Goal: Find specific page/section: Find specific page/section

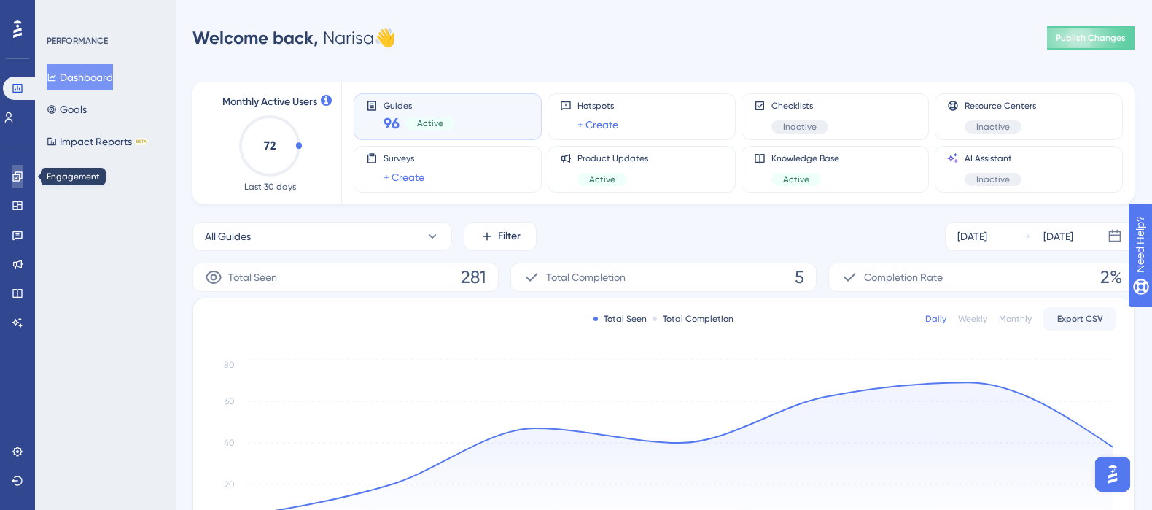
click at [19, 173] on icon at bounding box center [18, 177] width 12 height 12
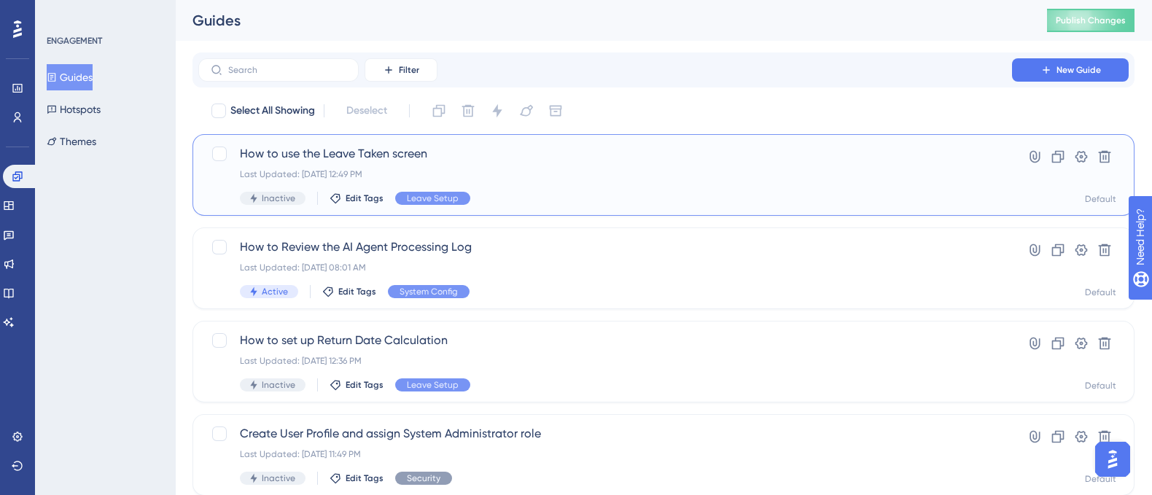
click at [365, 153] on span "How to use the Leave Taken screen" at bounding box center [605, 153] width 730 height 17
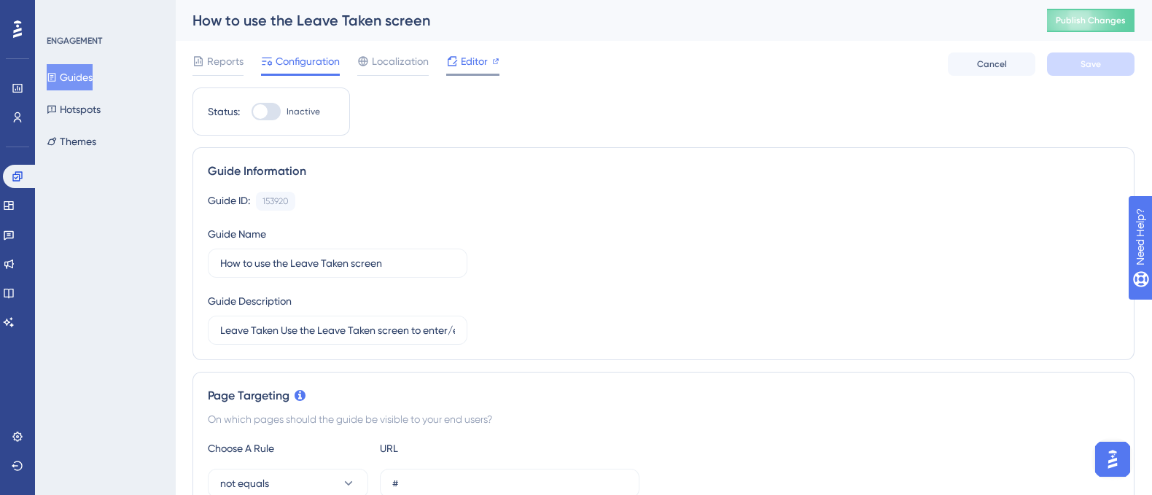
click at [469, 61] on span "Editor" at bounding box center [474, 60] width 27 height 17
